Goal: Information Seeking & Learning: Learn about a topic

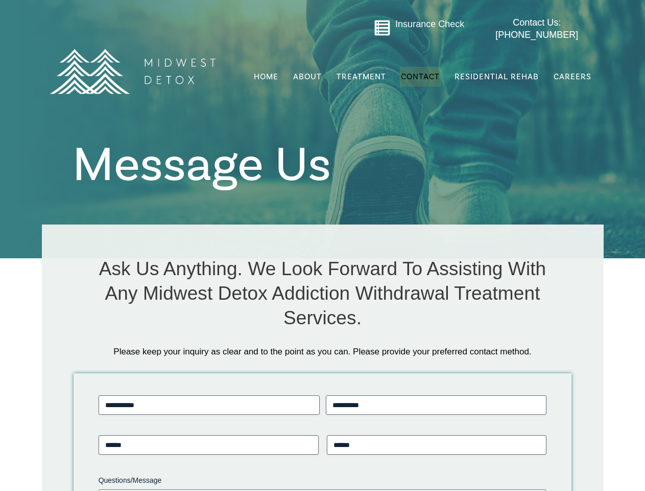
click at [322, 245] on div "Ask Us Anything. We Look Forward To Assisting With Any Midwest Detox Addiction …" at bounding box center [323, 283] width 542 height 96
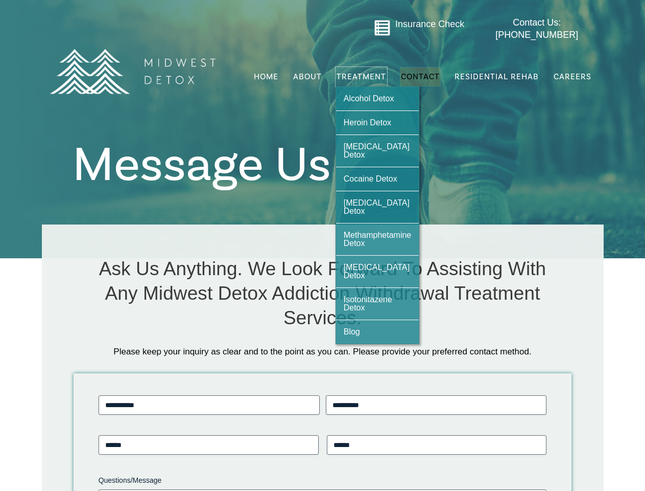
click at [362, 73] on span "Treatment" at bounding box center [362, 77] width 50 height 8
